Goal: Information Seeking & Learning: Check status

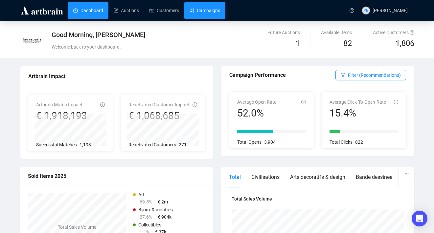
click at [209, 10] on link "Campaigns" at bounding box center [204, 10] width 31 height 17
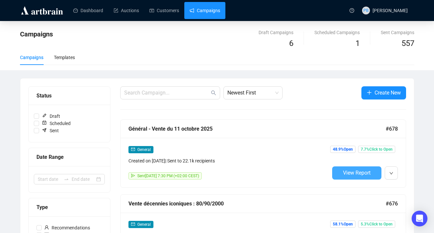
click at [353, 176] on button "View Report" at bounding box center [356, 172] width 49 height 13
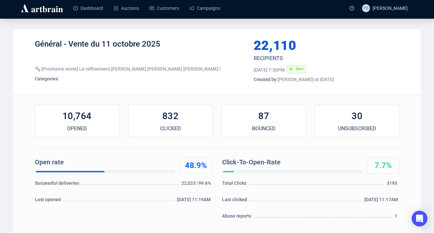
scroll to position [3, 0]
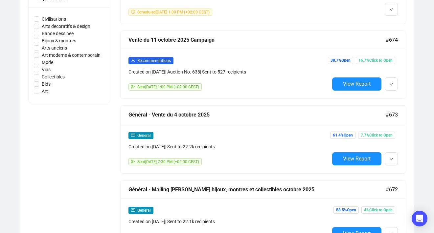
scroll to position [314, 0]
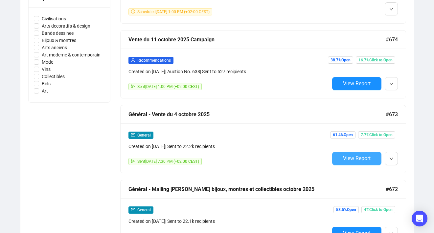
click at [358, 156] on span "View Report" at bounding box center [357, 158] width 28 height 6
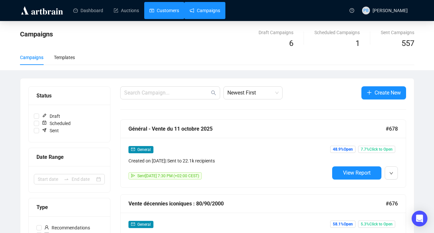
click at [167, 15] on link "Customers" at bounding box center [164, 10] width 30 height 17
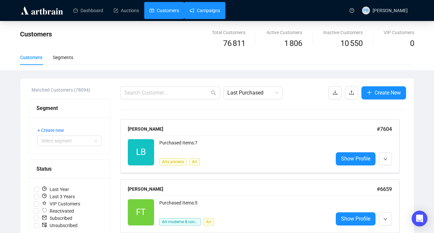
click at [220, 12] on link "Campaigns" at bounding box center [204, 10] width 31 height 17
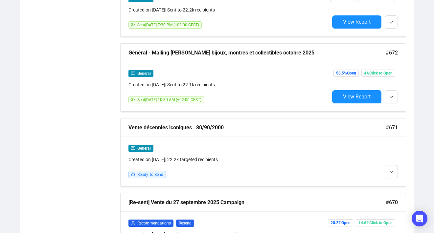
scroll to position [451, 0]
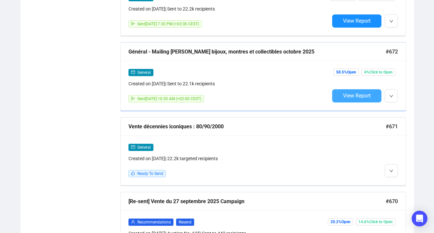
click at [341, 96] on button "View Report" at bounding box center [356, 95] width 49 height 13
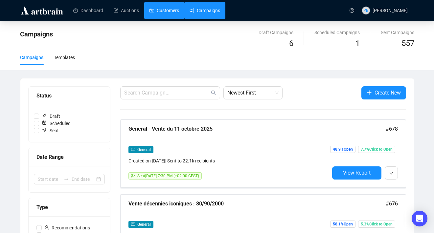
click at [163, 6] on link "Customers" at bounding box center [164, 10] width 30 height 17
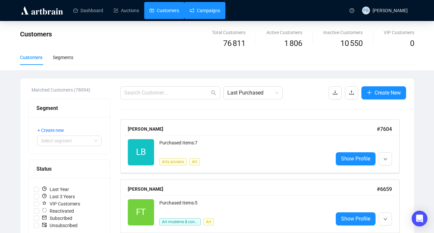
click at [197, 7] on link "Campaigns" at bounding box center [204, 10] width 31 height 17
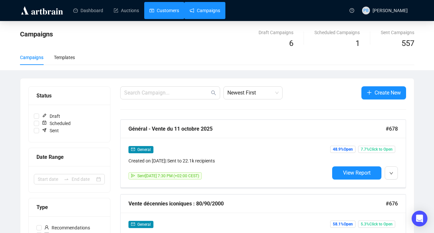
click at [157, 9] on link "Customers" at bounding box center [164, 10] width 30 height 17
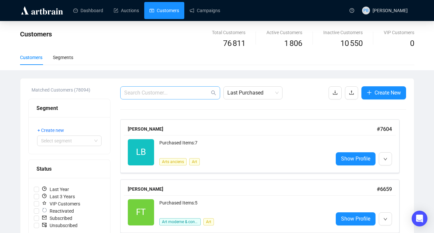
click at [170, 99] on span at bounding box center [170, 92] width 100 height 13
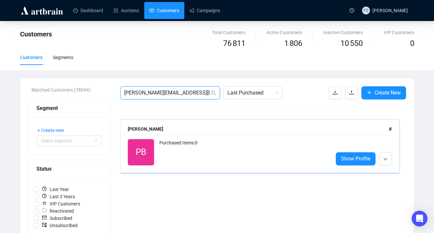
type input "[PERSON_NAME][EMAIL_ADDRESS][DOMAIN_NAME]"
click at [189, 153] on div "Purchased Items: 0" at bounding box center [243, 152] width 168 height 26
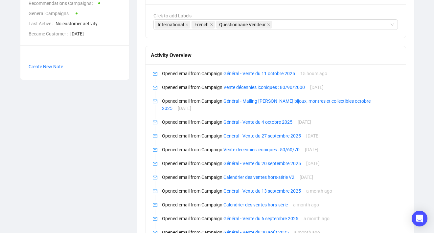
scroll to position [216, 0]
